Goal: Navigation & Orientation: Find specific page/section

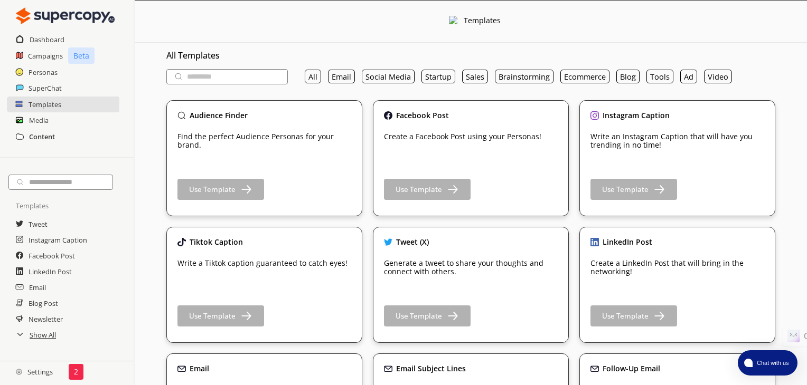
click at [41, 138] on h2 "Content" at bounding box center [42, 137] width 26 height 16
